Goal: Information Seeking & Learning: Learn about a topic

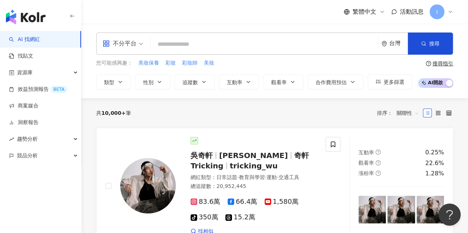
type input "*"
paste input "**********"
type input "**********"
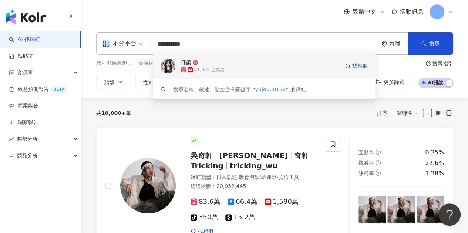
click at [232, 66] on span "伃柔" at bounding box center [260, 62] width 158 height 7
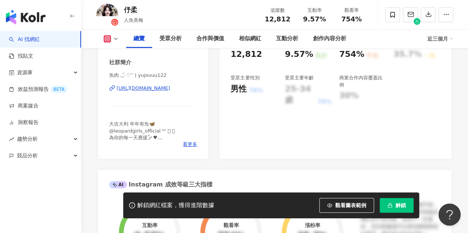
scroll to position [407, 0]
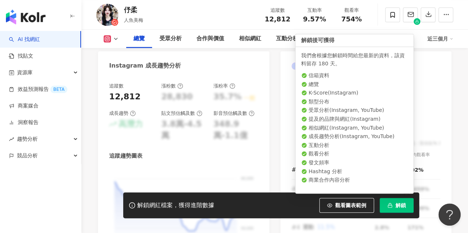
click at [393, 208] on button "解鎖" at bounding box center [397, 205] width 34 height 15
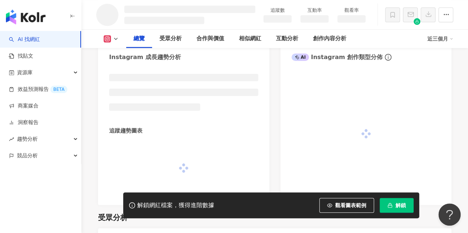
scroll to position [401, 0]
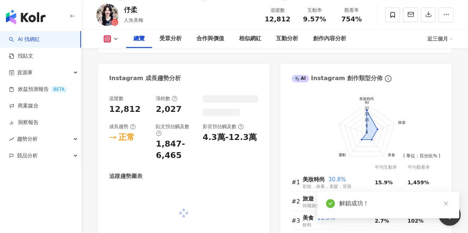
scroll to position [342, 0]
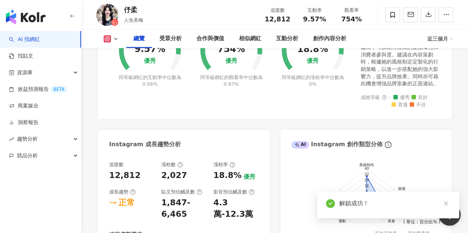
click at [448, 203] on icon "close" at bounding box center [445, 203] width 5 height 5
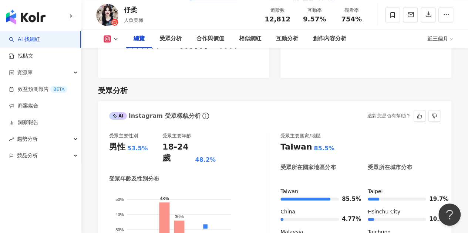
scroll to position [564, 0]
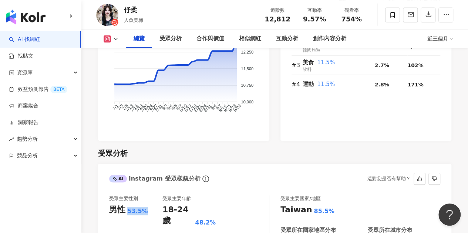
drag, startPoint x: 128, startPoint y: 211, endPoint x: 156, endPoint y: 210, distance: 27.8
click at [156, 210] on div "男性 53.5%" at bounding box center [135, 210] width 53 height 11
copy div "53.5%"
